Goal: Task Accomplishment & Management: Manage account settings

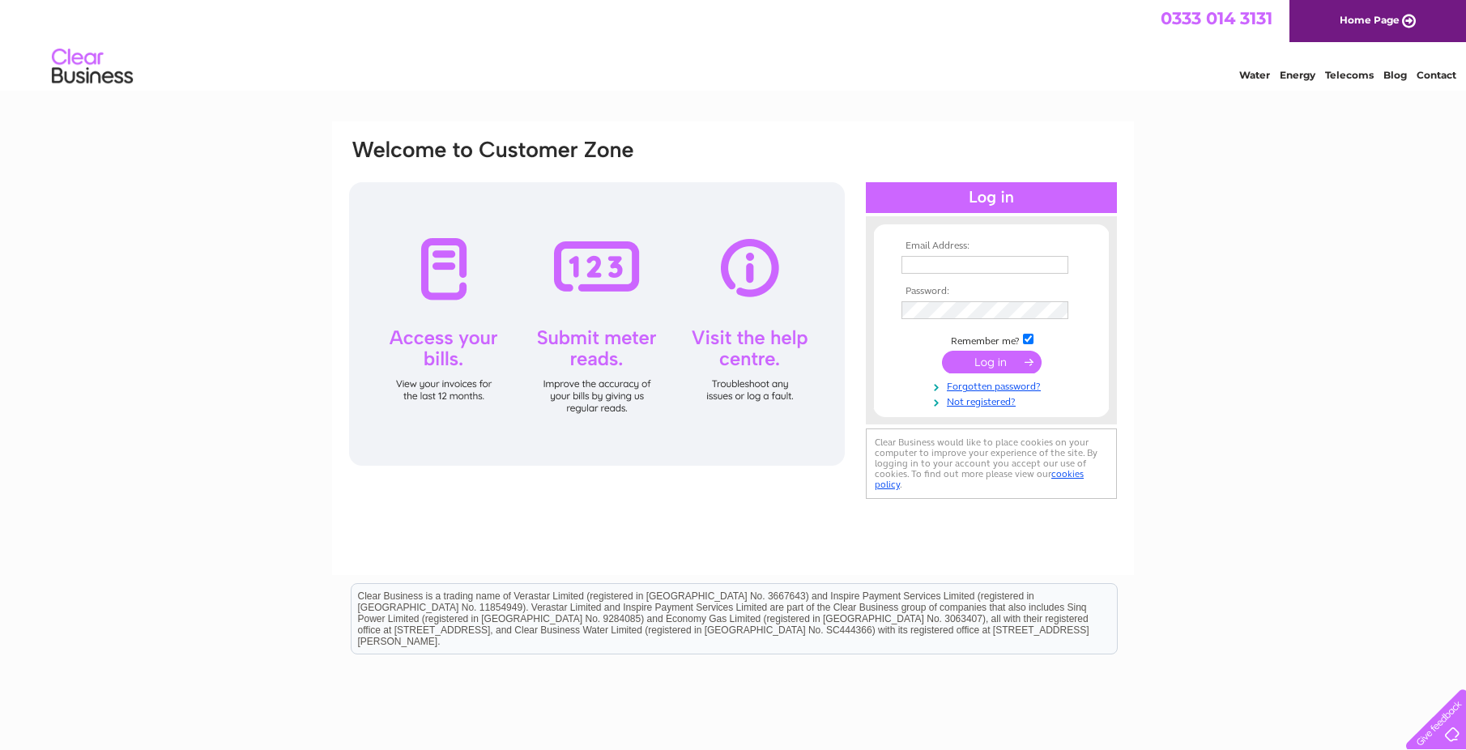
click at [975, 261] on input "text" at bounding box center [984, 265] width 167 height 18
paste input "finance@enjoyleisure.com"
type input "finance@enjoyleisure.com"
click at [970, 364] on input "submit" at bounding box center [992, 362] width 100 height 23
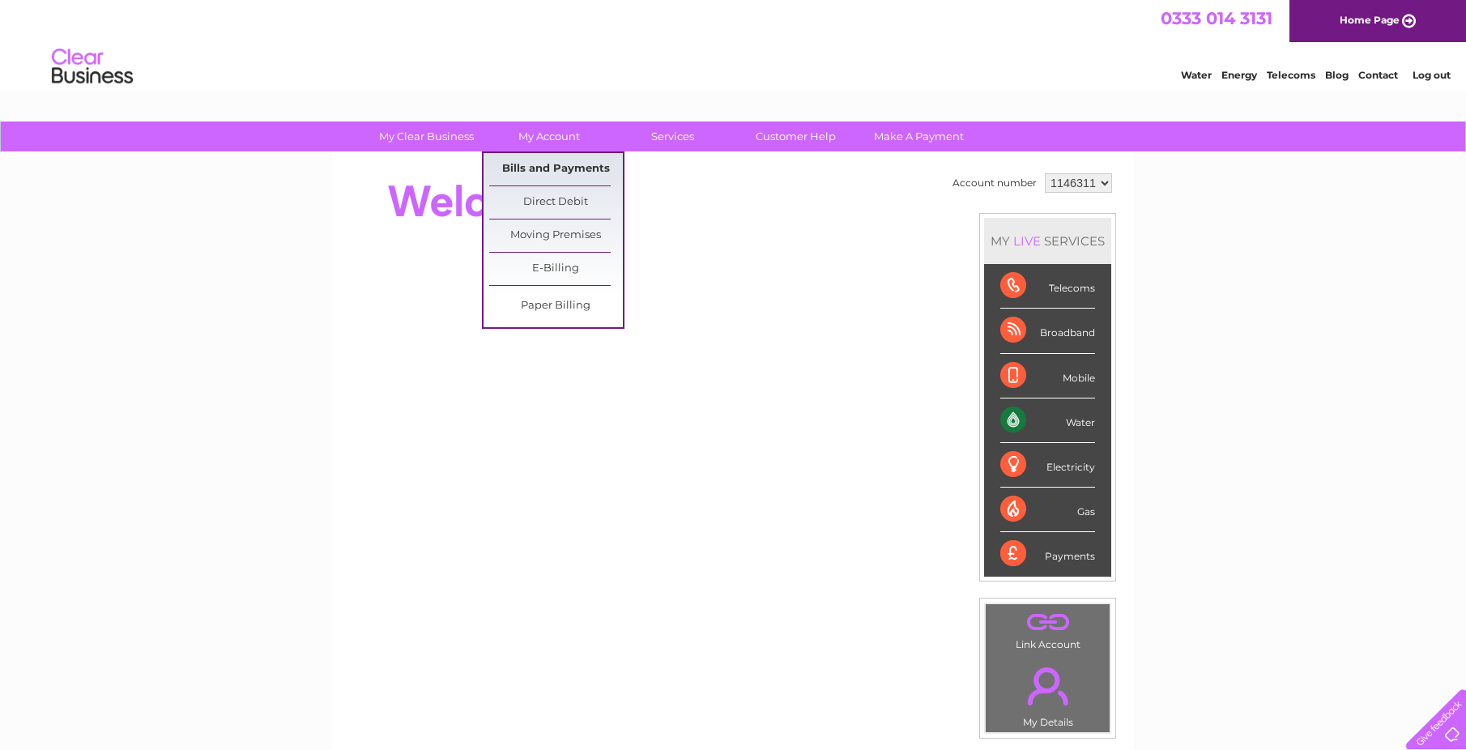
click at [560, 171] on link "Bills and Payments" at bounding box center [556, 169] width 134 height 32
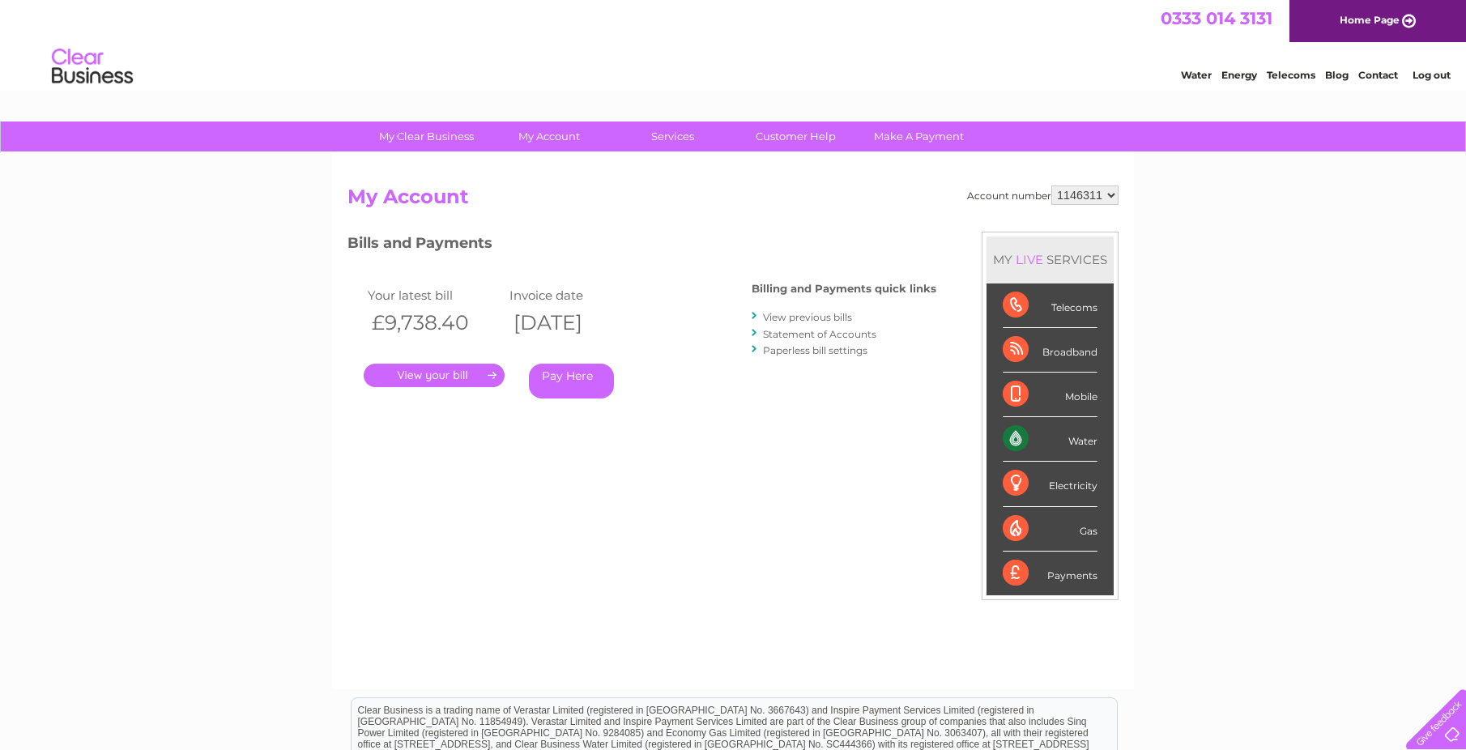
click at [455, 371] on link "." at bounding box center [434, 375] width 141 height 23
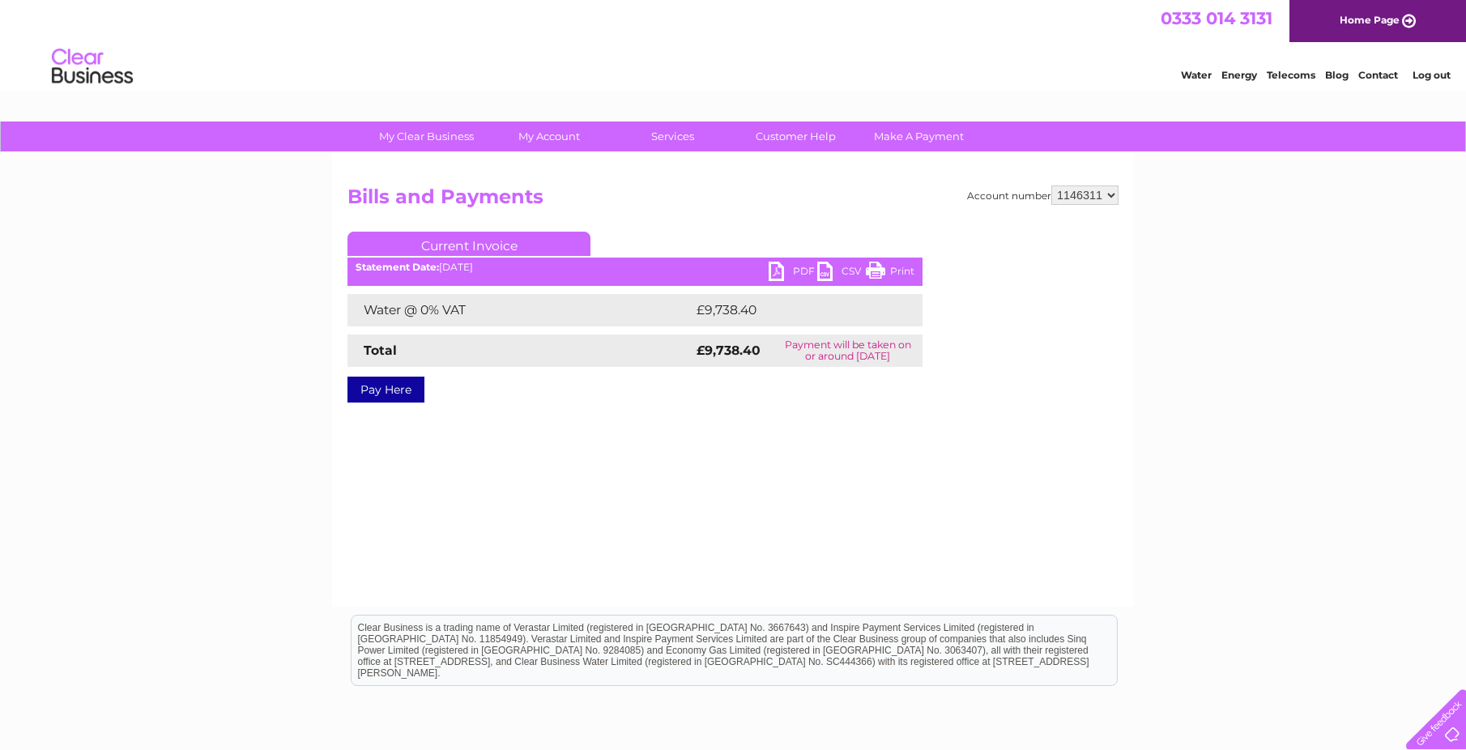
click at [781, 267] on link "PDF" at bounding box center [793, 273] width 49 height 23
